Goal: Task Accomplishment & Management: Use online tool/utility

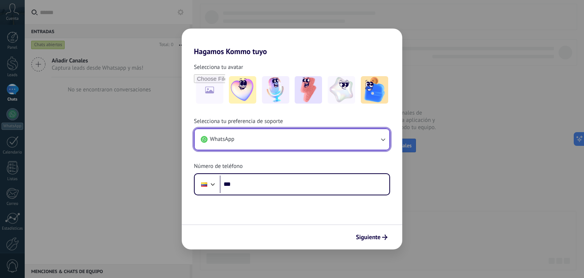
click at [271, 145] on button "WhatsApp" at bounding box center [292, 139] width 195 height 21
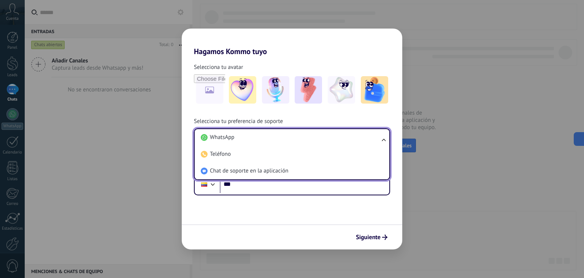
click at [271, 145] on li "WhatsApp" at bounding box center [291, 137] width 186 height 17
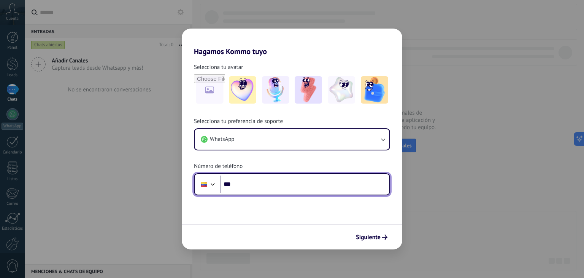
click at [269, 189] on input "***" at bounding box center [305, 183] width 170 height 17
type input "**********"
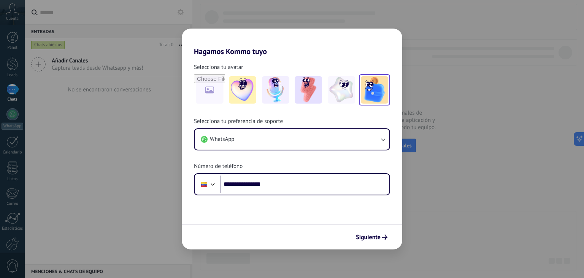
click at [367, 87] on img at bounding box center [374, 89] width 27 height 27
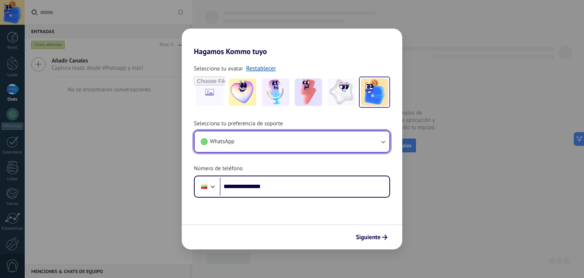
click at [306, 147] on button "WhatsApp" at bounding box center [292, 141] width 195 height 21
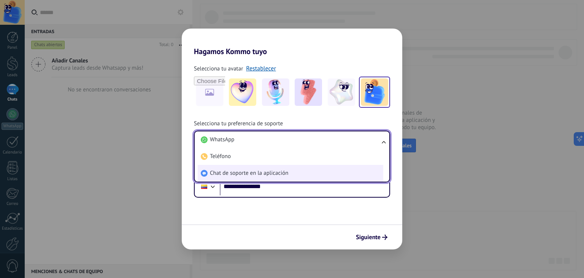
click at [261, 172] on span "Chat de soporte en la aplicación" at bounding box center [249, 173] width 78 height 8
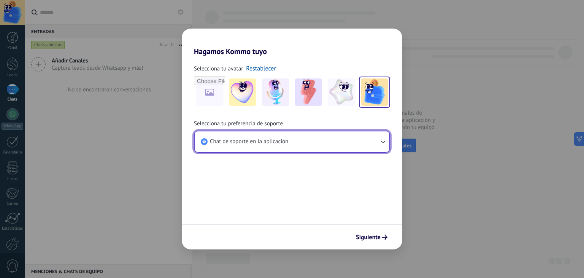
click at [289, 148] on button "Chat de soporte en la aplicación" at bounding box center [292, 141] width 195 height 21
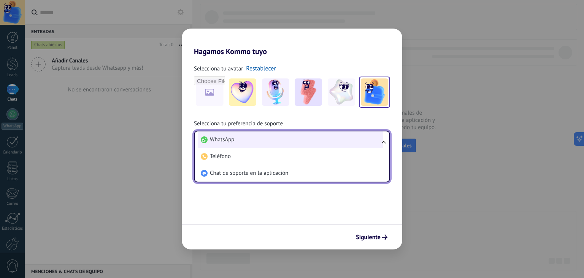
click at [293, 141] on li "WhatsApp" at bounding box center [291, 139] width 186 height 17
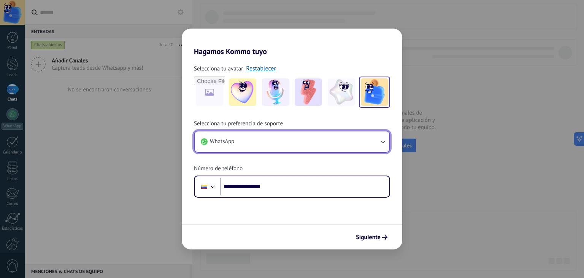
click at [290, 148] on button "WhatsApp" at bounding box center [292, 141] width 195 height 21
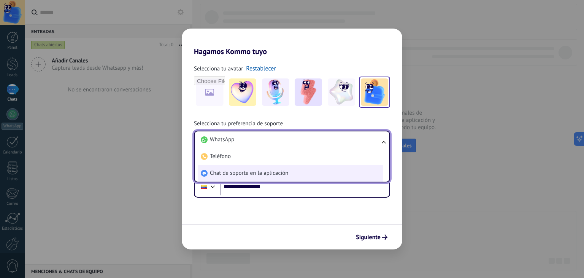
click at [261, 175] on span "Chat de soporte en la aplicación" at bounding box center [249, 173] width 78 height 8
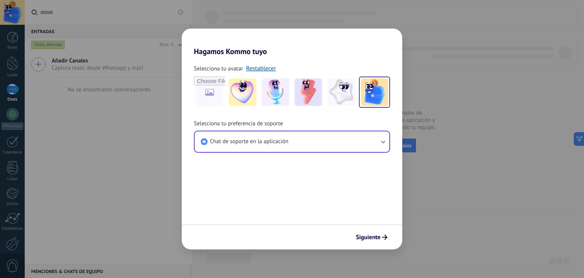
click at [265, 209] on form "Selecciona tu avatar Restablecer Selecciona tu preferencia de soporte Chat de s…" at bounding box center [292, 152] width 221 height 193
click at [379, 241] on button "Siguiente" at bounding box center [372, 237] width 38 height 13
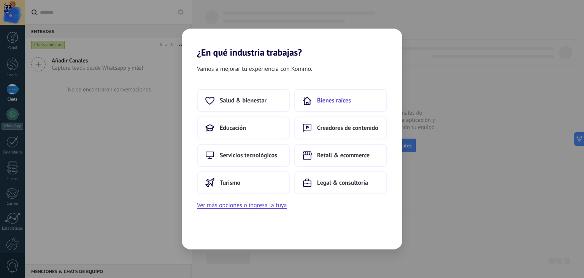
click at [334, 101] on span "Bienes raíces" at bounding box center [334, 101] width 34 height 8
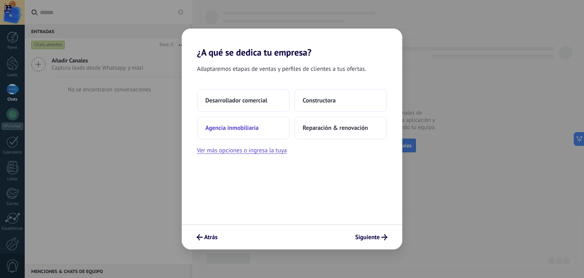
click at [246, 126] on span "Agencia inmobiliaria" at bounding box center [231, 128] width 53 height 8
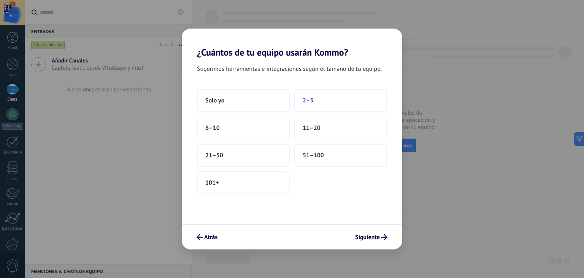
click at [322, 106] on button "2–5" at bounding box center [340, 100] width 93 height 23
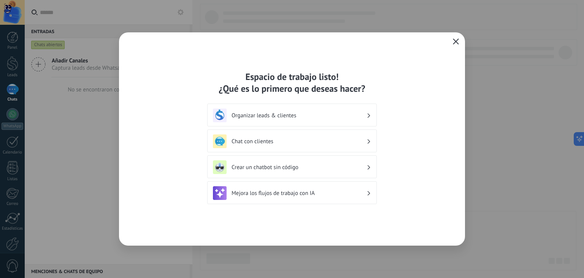
drag, startPoint x: 457, startPoint y: 40, endPoint x: 441, endPoint y: 46, distance: 16.4
click at [456, 40] on icon "button" at bounding box center [456, 41] width 6 height 6
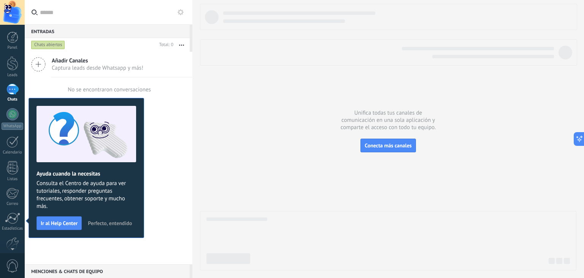
click at [88, 226] on span "Perfecto, entendido" at bounding box center [110, 222] width 44 height 5
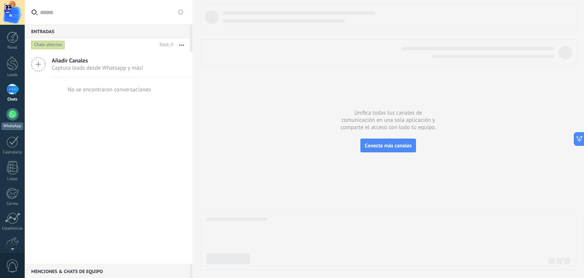
click at [18, 120] on link "WhatsApp" at bounding box center [12, 119] width 25 height 22
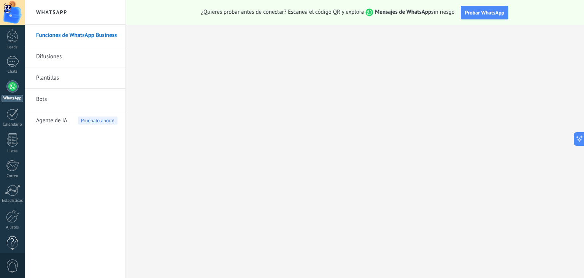
scroll to position [38, 0]
click at [14, 207] on div at bounding box center [12, 205] width 13 height 13
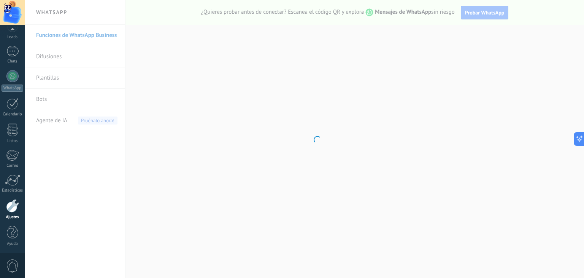
scroll to position [38, 0]
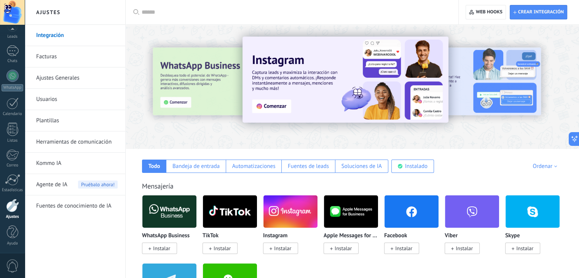
click at [161, 248] on span "Instalar" at bounding box center [161, 248] width 17 height 7
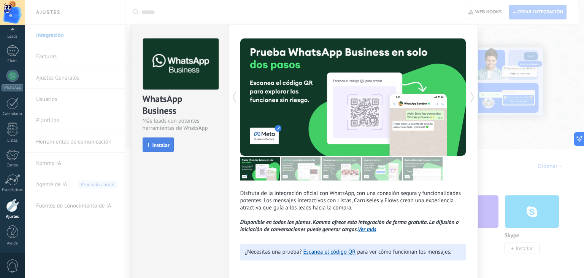
click at [157, 147] on span "Instalar" at bounding box center [161, 144] width 17 height 5
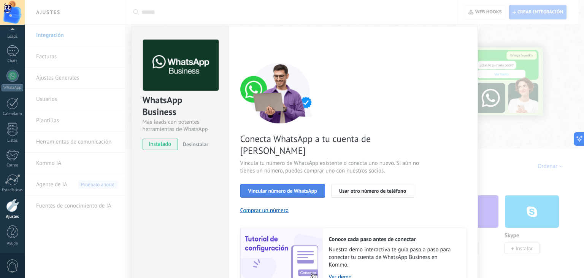
scroll to position [32, 0]
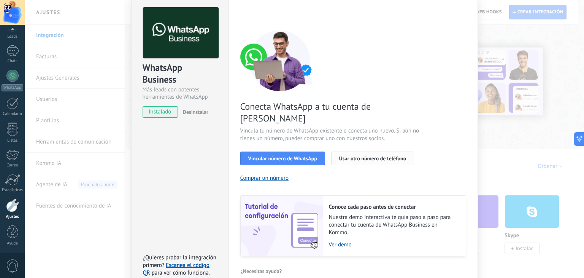
click at [370, 151] on button "Usar otro número de teléfono" at bounding box center [372, 158] width 83 height 14
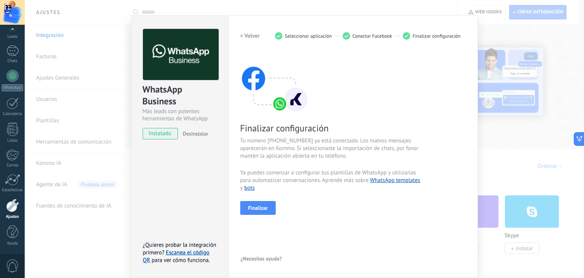
scroll to position [11, 0]
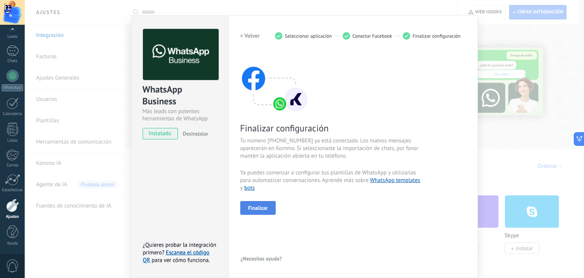
click at [251, 205] on span "Finalizar" at bounding box center [258, 207] width 20 height 5
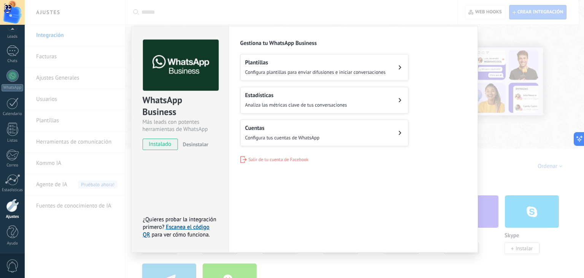
click at [522, 44] on div "WhatsApp Business Más leads con potentes herramientas de WhatsApp instalado Des…" at bounding box center [305, 139] width 560 height 278
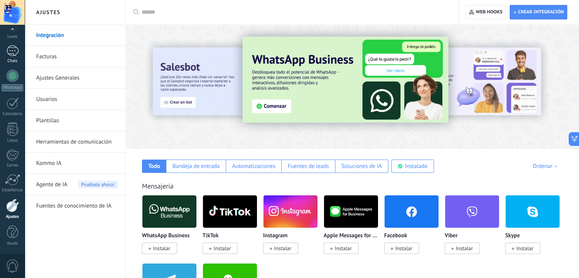
click at [16, 55] on div at bounding box center [12, 50] width 12 height 11
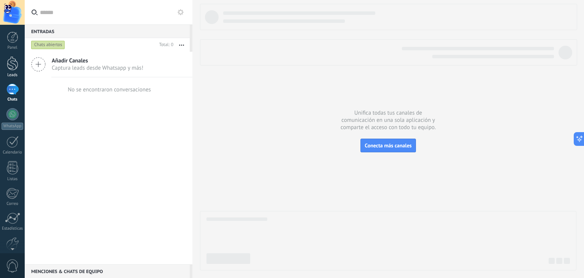
click at [15, 66] on div at bounding box center [12, 63] width 11 height 14
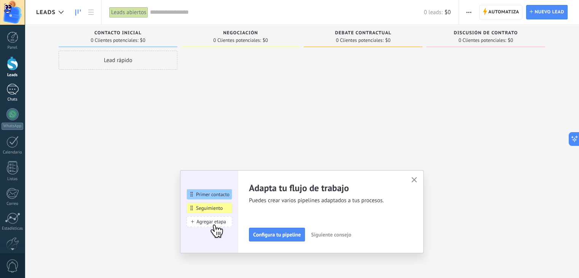
click at [11, 92] on div at bounding box center [12, 89] width 12 height 11
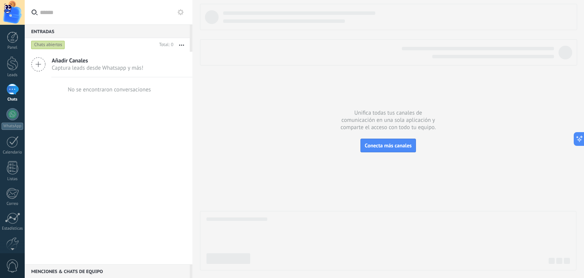
click at [62, 64] on span "Captura leads desde Whatsapp y más!" at bounding box center [98, 67] width 92 height 7
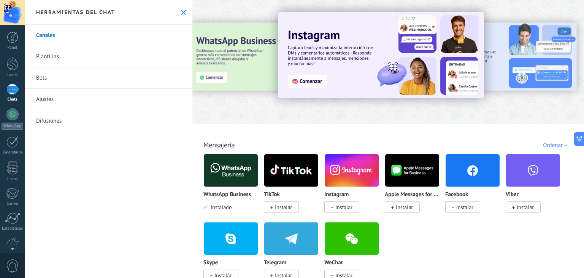
click at [182, 13] on icon at bounding box center [183, 12] width 5 height 5
